Goal: Complete application form

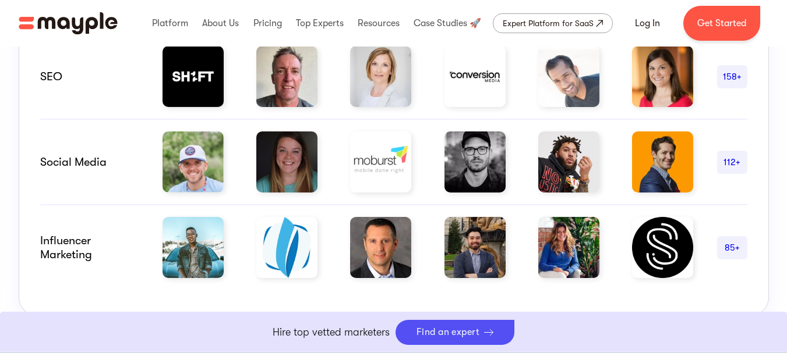
scroll to position [917, 0]
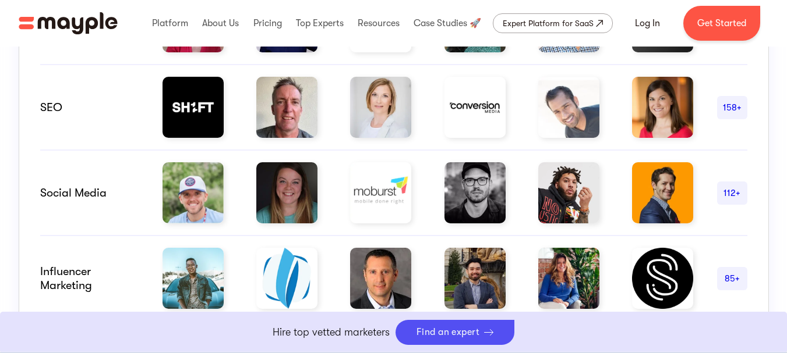
click at [91, 106] on div "SEO" at bounding box center [89, 108] width 99 height 14
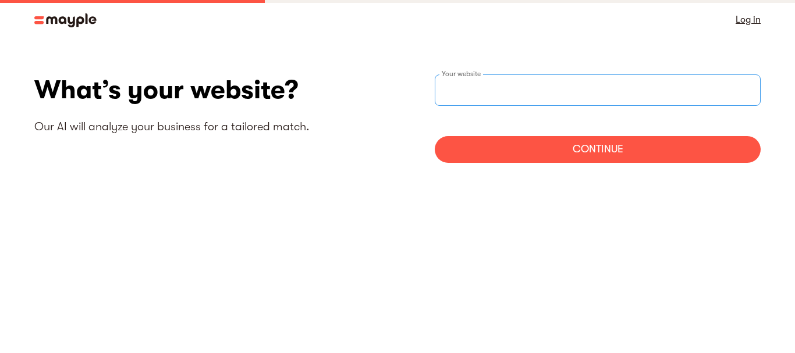
click at [684, 97] on input "websiteStep" at bounding box center [598, 90] width 326 height 31
type input "[URL][DOMAIN_NAME]"
click at [561, 149] on div "Continue" at bounding box center [598, 149] width 326 height 27
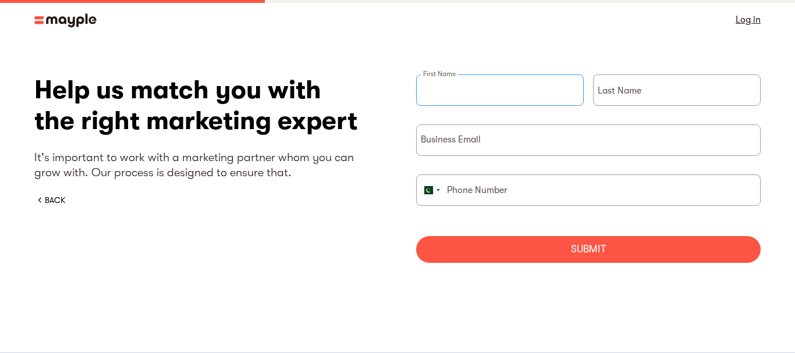
click at [543, 86] on input "briefForm" at bounding box center [500, 90] width 168 height 31
type input "Aleena"
type input "SEO"
type input "03322646746"
click at [515, 139] on input "briefForm" at bounding box center [588, 140] width 345 height 31
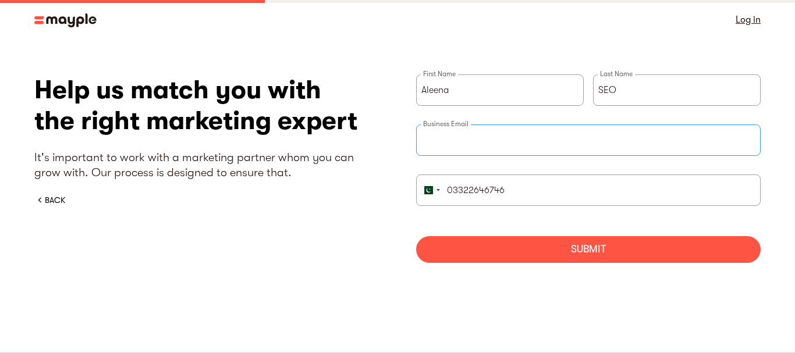
type input "[EMAIL_ADDRESS][DOMAIN_NAME]"
click at [504, 245] on div "Submit" at bounding box center [588, 249] width 345 height 27
click at [751, 23] on link "Log in" at bounding box center [748, 20] width 25 height 16
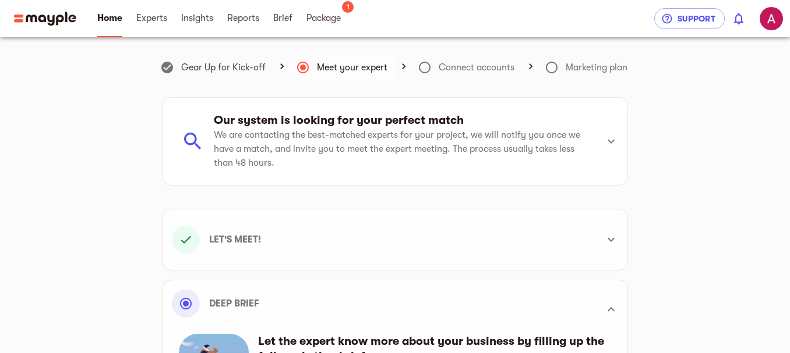
click at [401, 63] on icon at bounding box center [404, 67] width 12 height 12
click at [261, 153] on p "We are contacting the best-matched experts for your project, we will notify you…" at bounding box center [401, 149] width 374 height 42
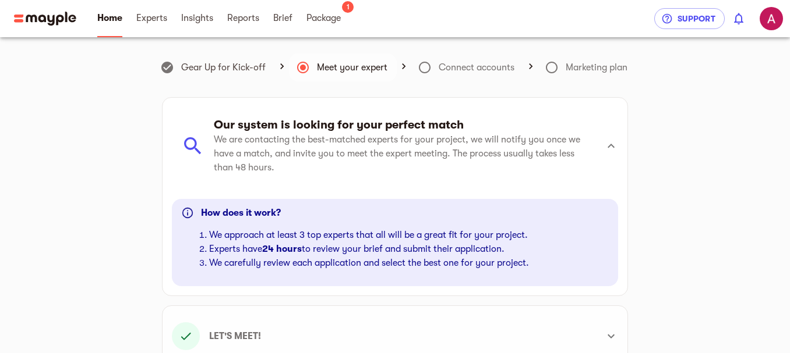
click at [422, 69] on icon at bounding box center [424, 68] width 14 height 14
click at [551, 69] on icon at bounding box center [551, 68] width 14 height 14
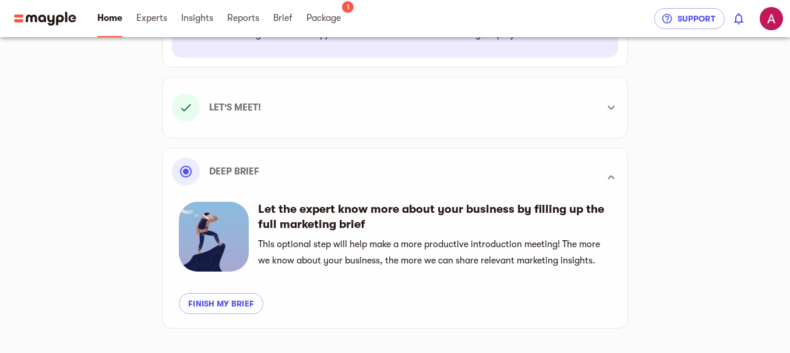
scroll to position [274, 0]
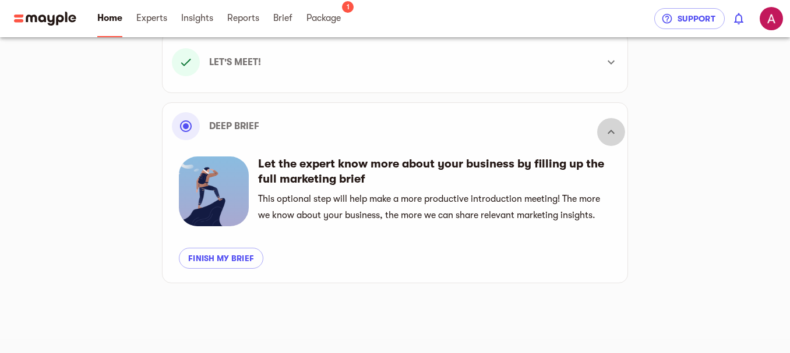
click at [611, 135] on icon at bounding box center [611, 132] width 14 height 14
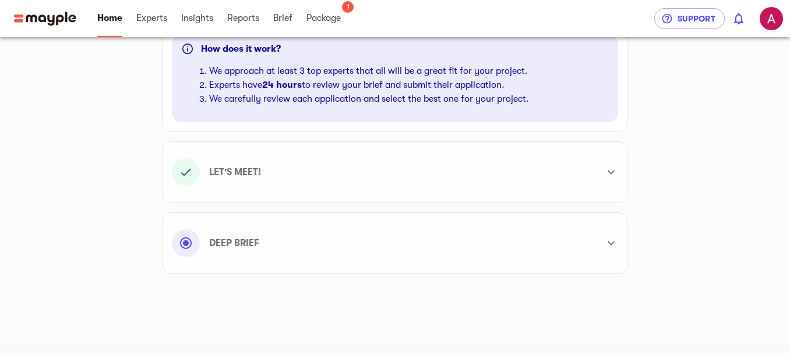
scroll to position [164, 0]
